Goal: Find specific page/section: Find specific page/section

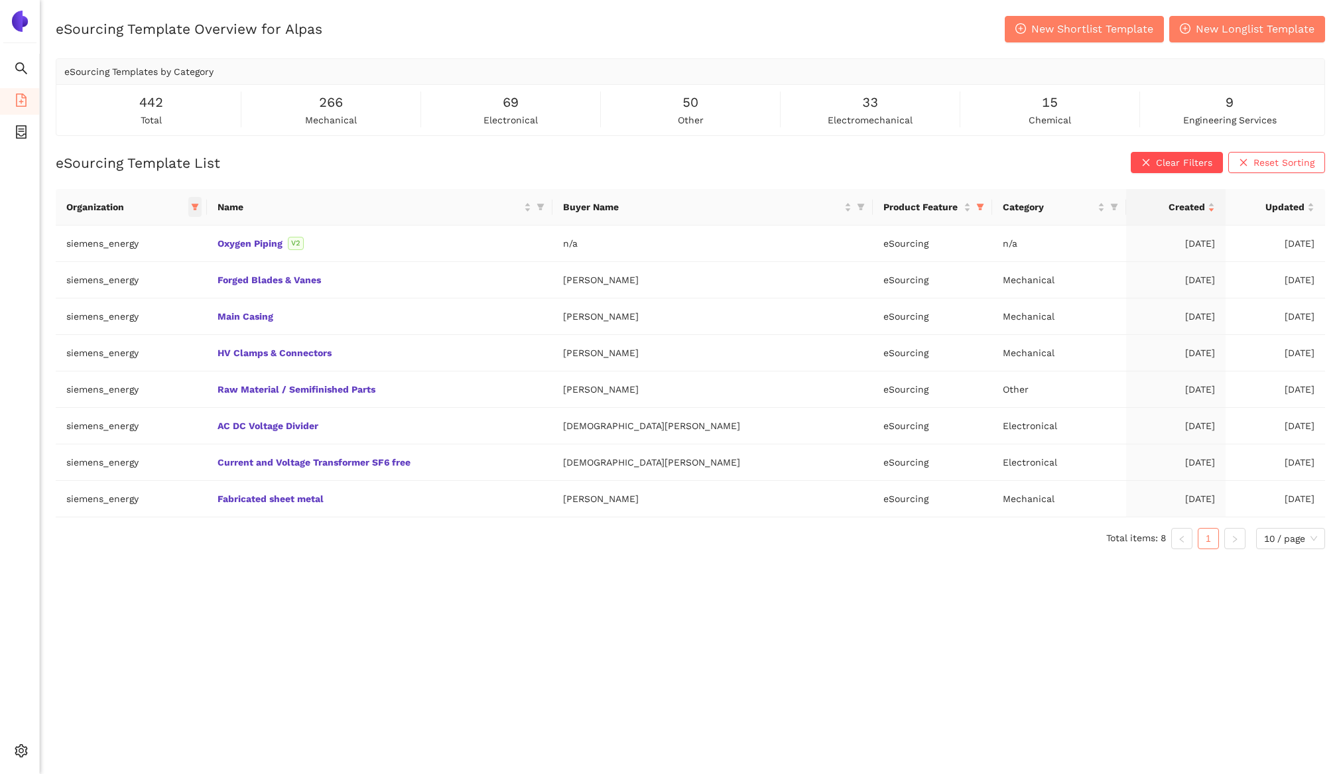
click at [199, 206] on icon "filter" at bounding box center [195, 207] width 8 height 8
click at [91, 441] on span "Reset" at bounding box center [97, 439] width 25 height 15
checkbox input "false"
click at [119, 396] on span "avl-list" at bounding box center [111, 391] width 36 height 11
checkbox input "true"
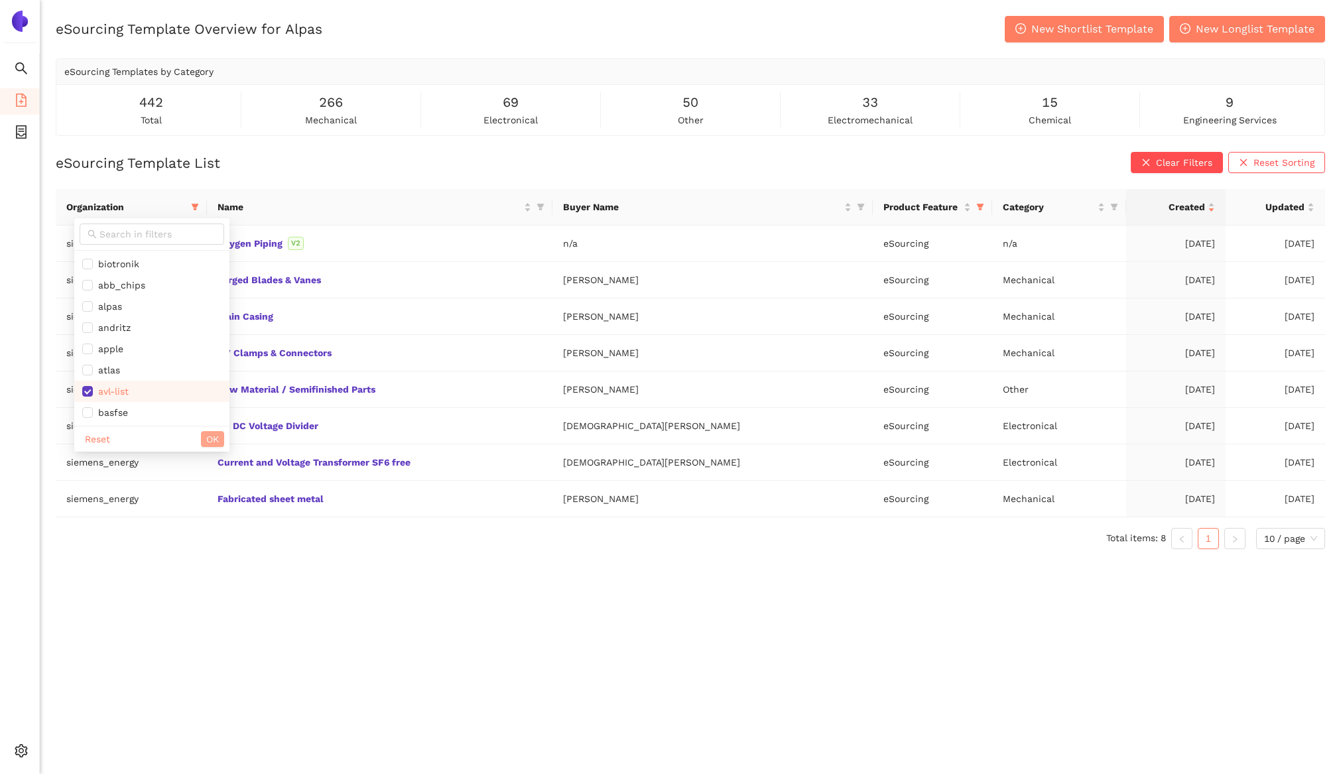
click at [218, 440] on button "OK" at bounding box center [212, 439] width 23 height 16
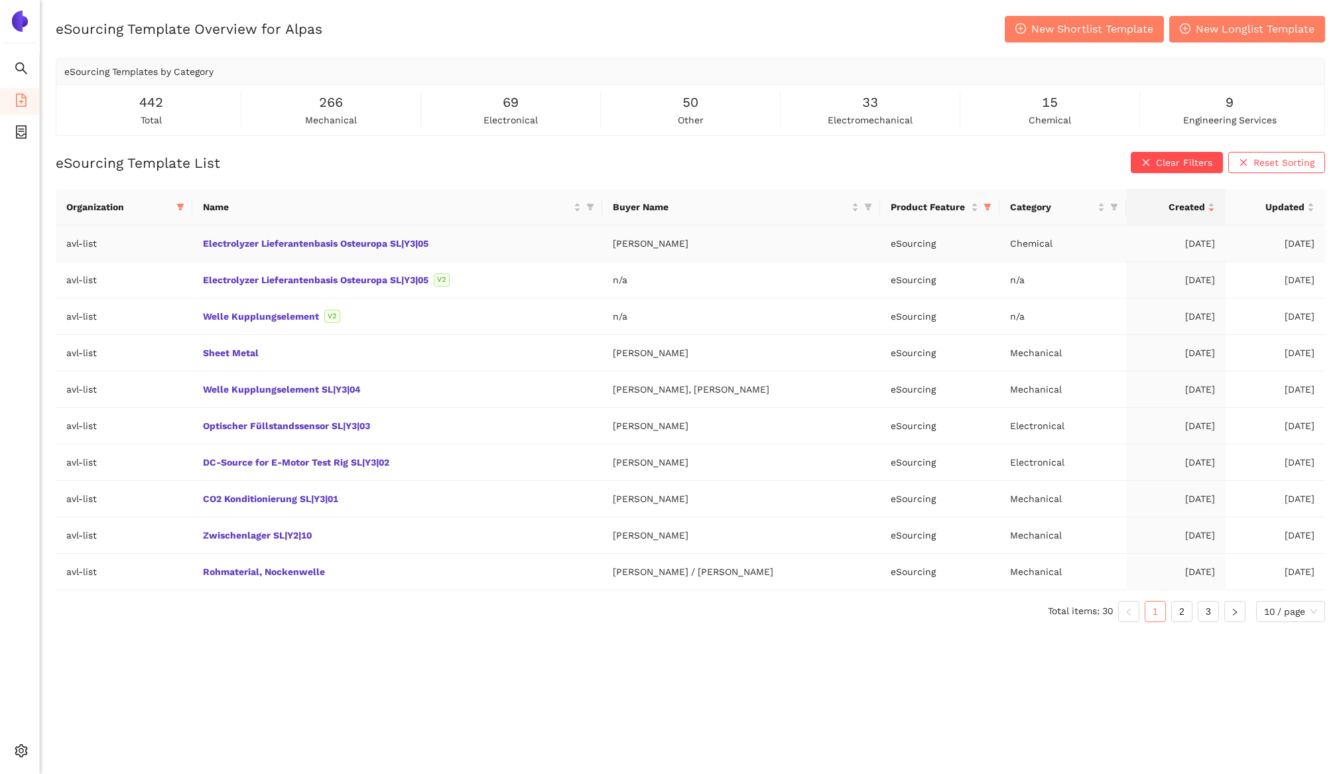
drag, startPoint x: 694, startPoint y: 243, endPoint x: 618, endPoint y: 247, distance: 76.4
click at [618, 246] on td "[PERSON_NAME]" at bounding box center [741, 244] width 278 height 36
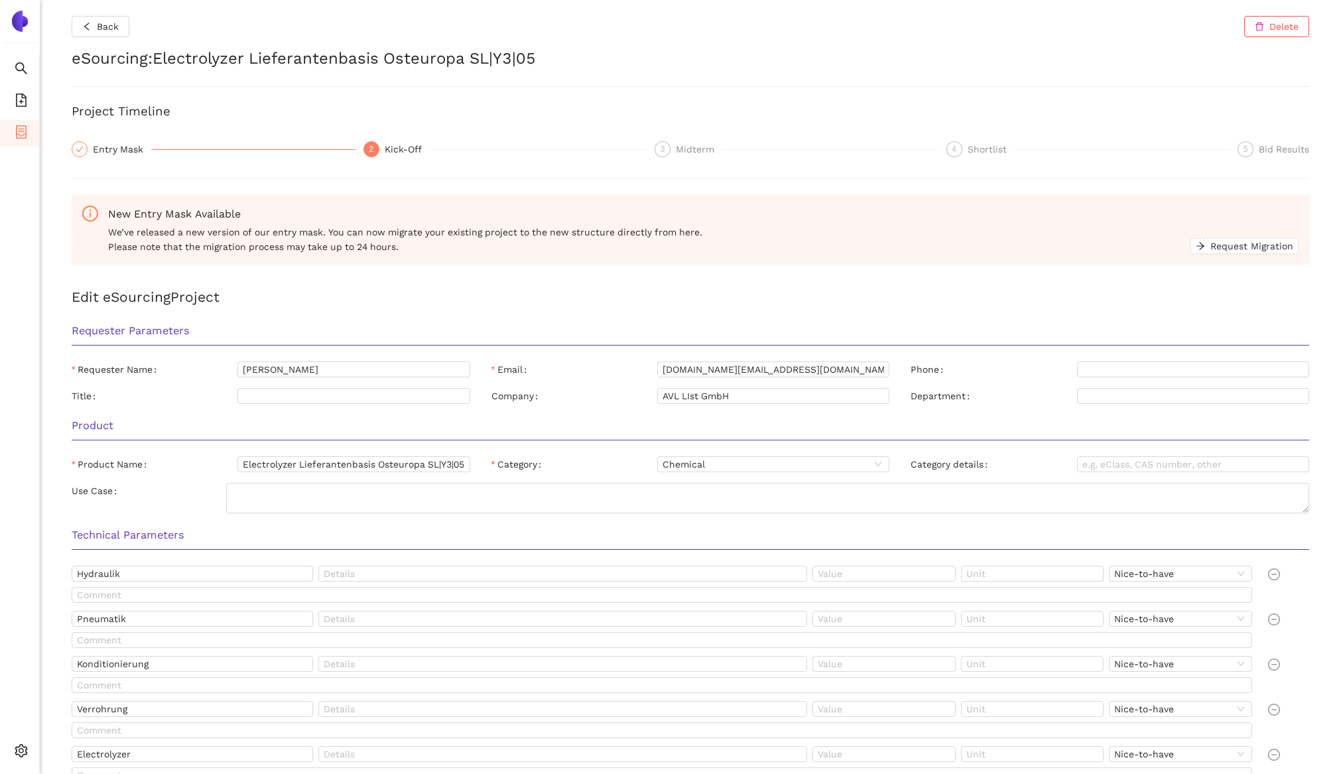
click at [185, 59] on h2 "eSourcing : Electrolyzer Lieferantenbasis Osteuropa SL|Y3|05" at bounding box center [691, 59] width 1238 height 23
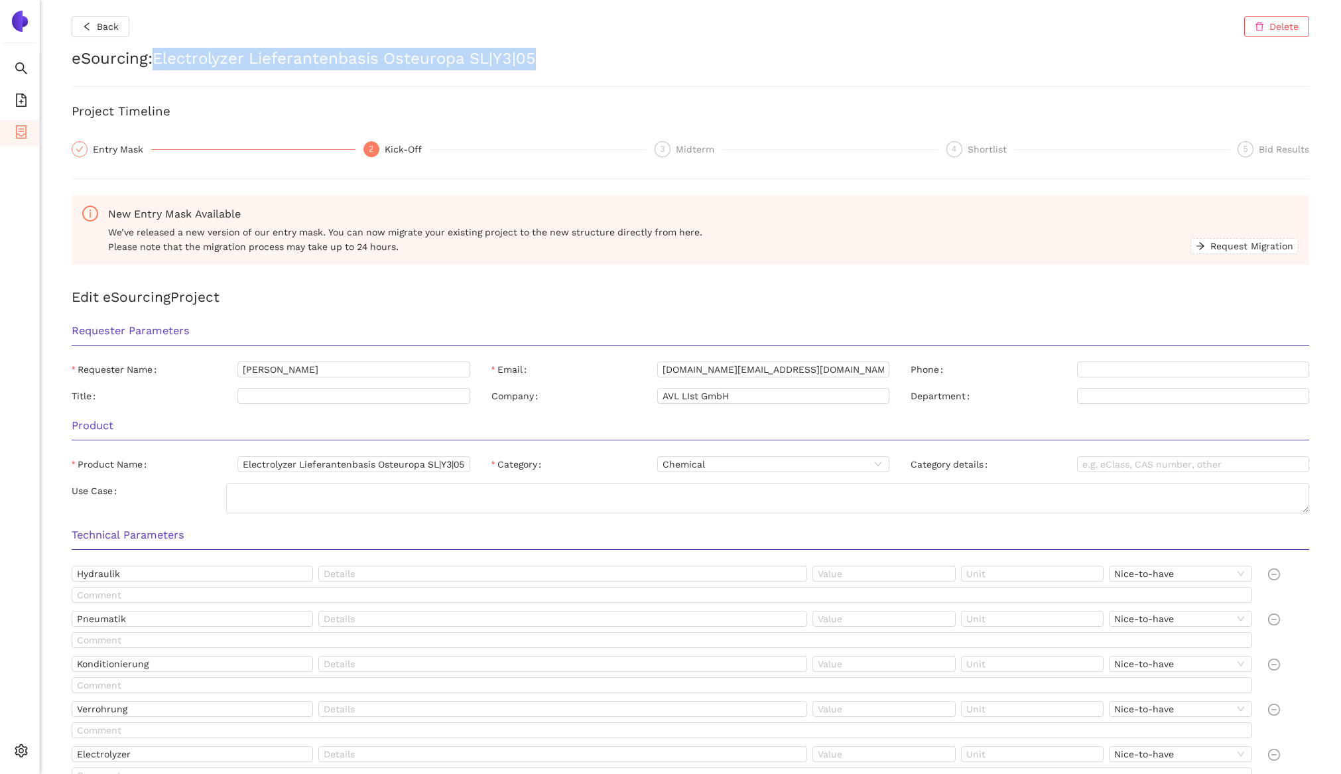
drag, startPoint x: 185, startPoint y: 59, endPoint x: 538, endPoint y: 62, distance: 352.9
click at [538, 62] on h2 "eSourcing : Electrolyzer Lieferantenbasis Osteuropa SL|Y3|05" at bounding box center [691, 59] width 1238 height 23
copy h2 "Electrolyzer Lieferantenbasis Osteuropa SL|Y3|05"
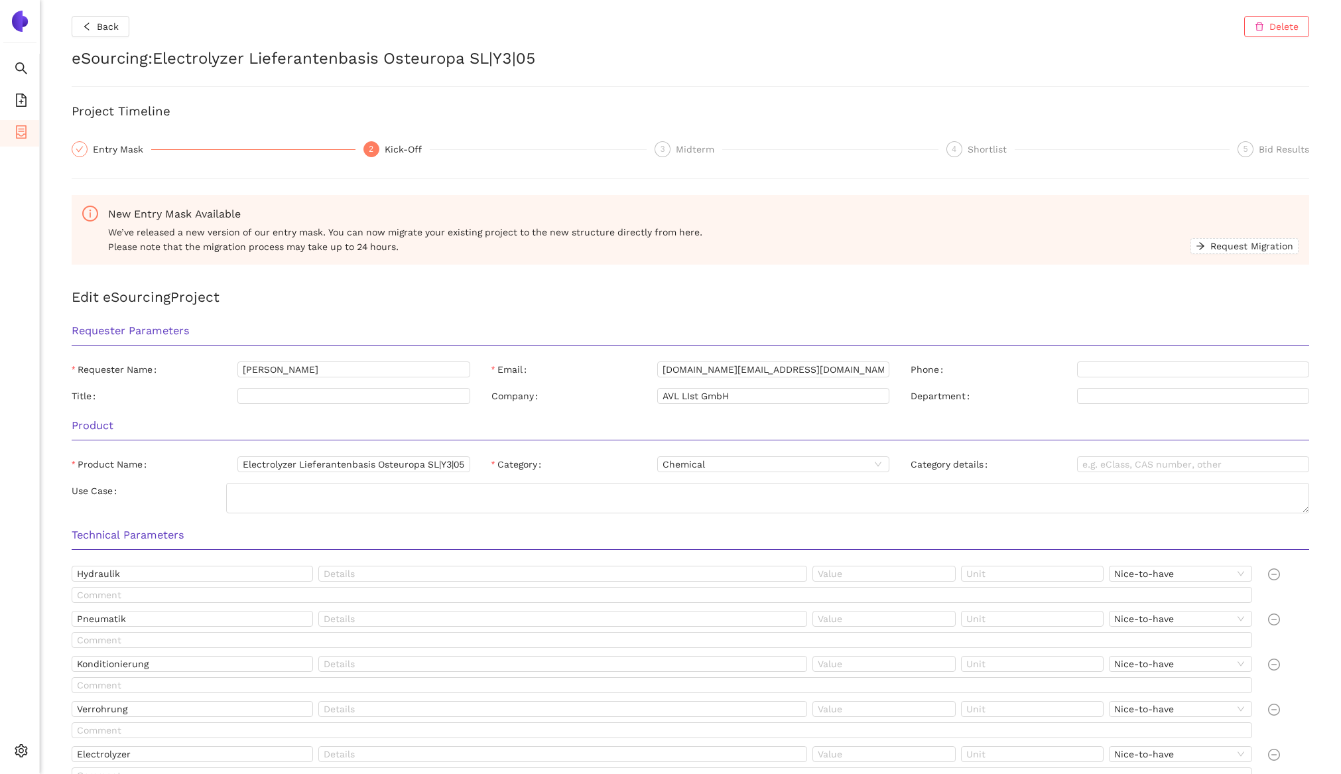
click at [220, 52] on h2 "eSourcing : Electrolyzer Lieferantenbasis Osteuropa SL|Y3|05" at bounding box center [691, 59] width 1238 height 23
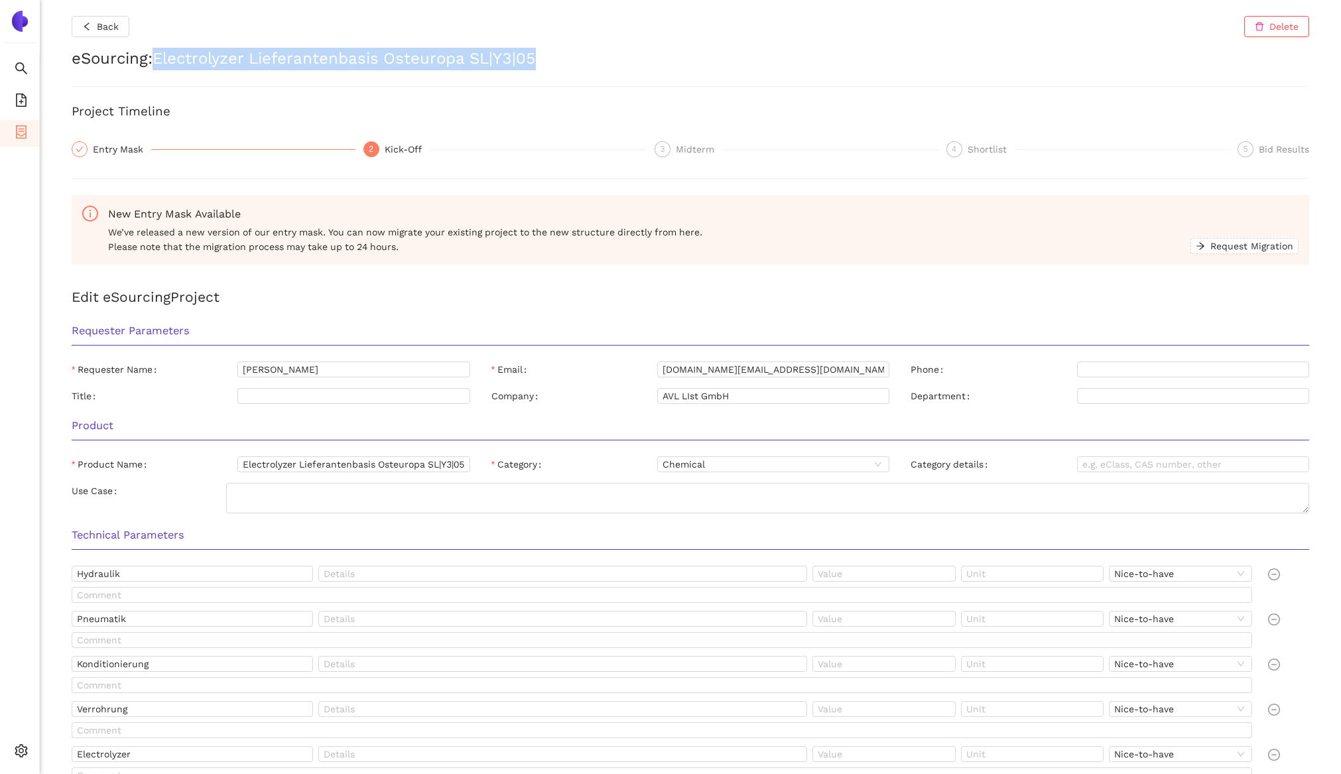
drag, startPoint x: 220, startPoint y: 52, endPoint x: 527, endPoint y: 52, distance: 307.1
click at [527, 52] on h2 "eSourcing : Electrolyzer Lieferantenbasis Osteuropa SL|Y3|05" at bounding box center [691, 59] width 1238 height 23
copy h2 "Electrolyzer Lieferantenbasis Osteuropa SL|Y3|05"
